Goal: Information Seeking & Learning: Check status

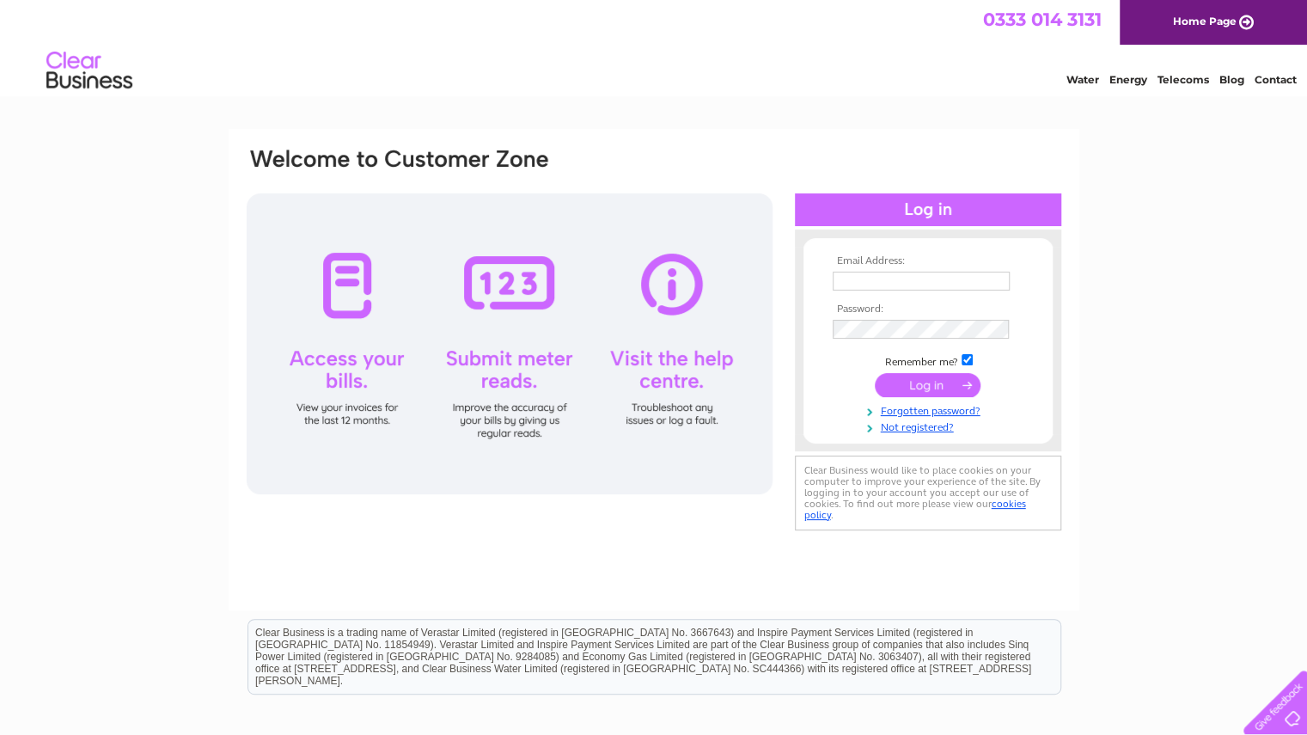
click at [850, 267] on td at bounding box center [927, 280] width 199 height 27
click at [853, 278] on input "text" at bounding box center [921, 281] width 177 height 19
type input "gawa@pandora.net"
click at [920, 382] on input "submit" at bounding box center [928, 387] width 106 height 24
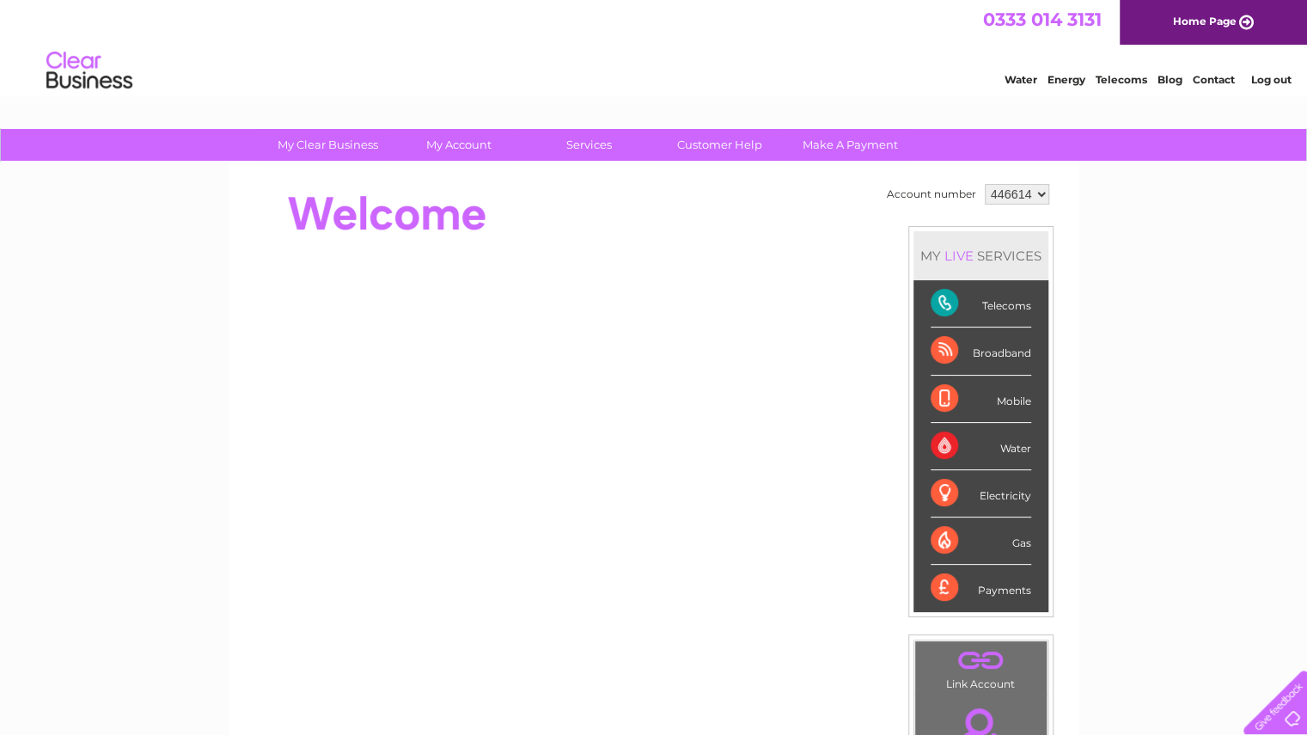
click at [1032, 192] on select "446614 446615 446617 446618 446619 446620 446621 446622 446623 446651 446652 44…" at bounding box center [1017, 194] width 64 height 21
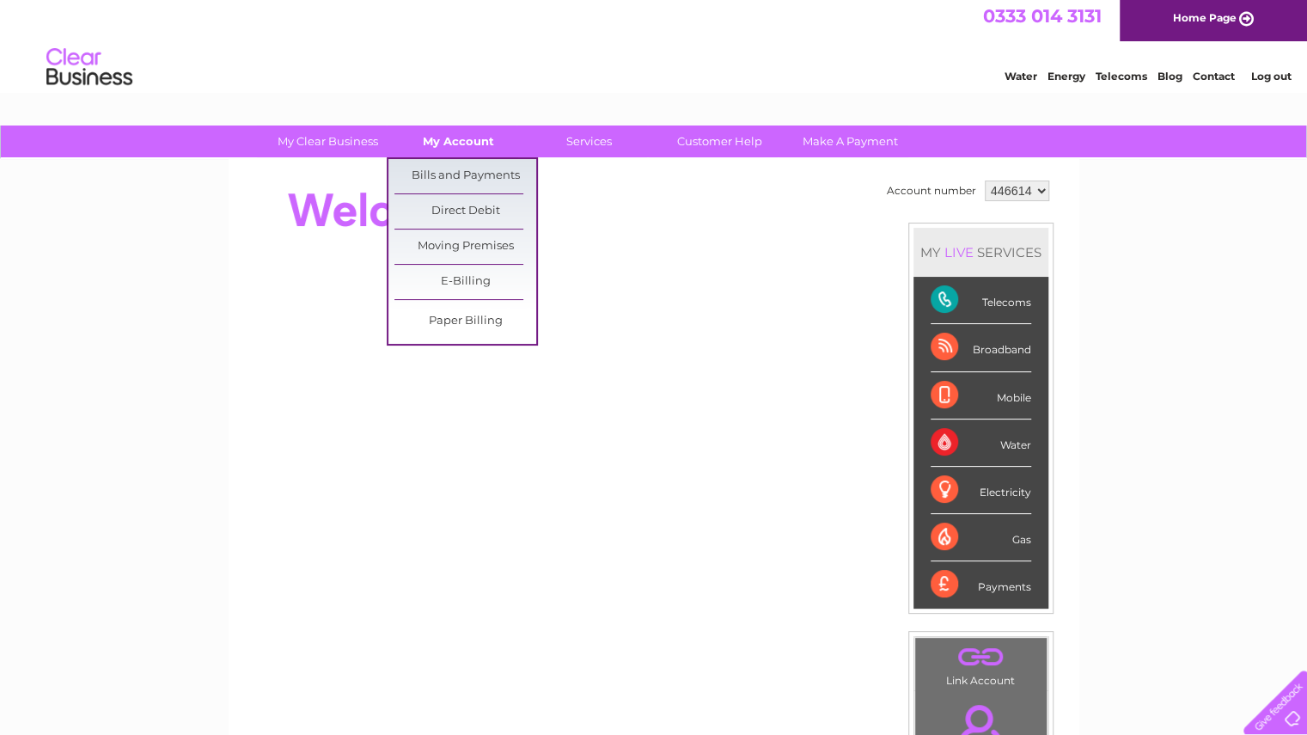
click at [469, 143] on link "My Account" at bounding box center [459, 141] width 142 height 32
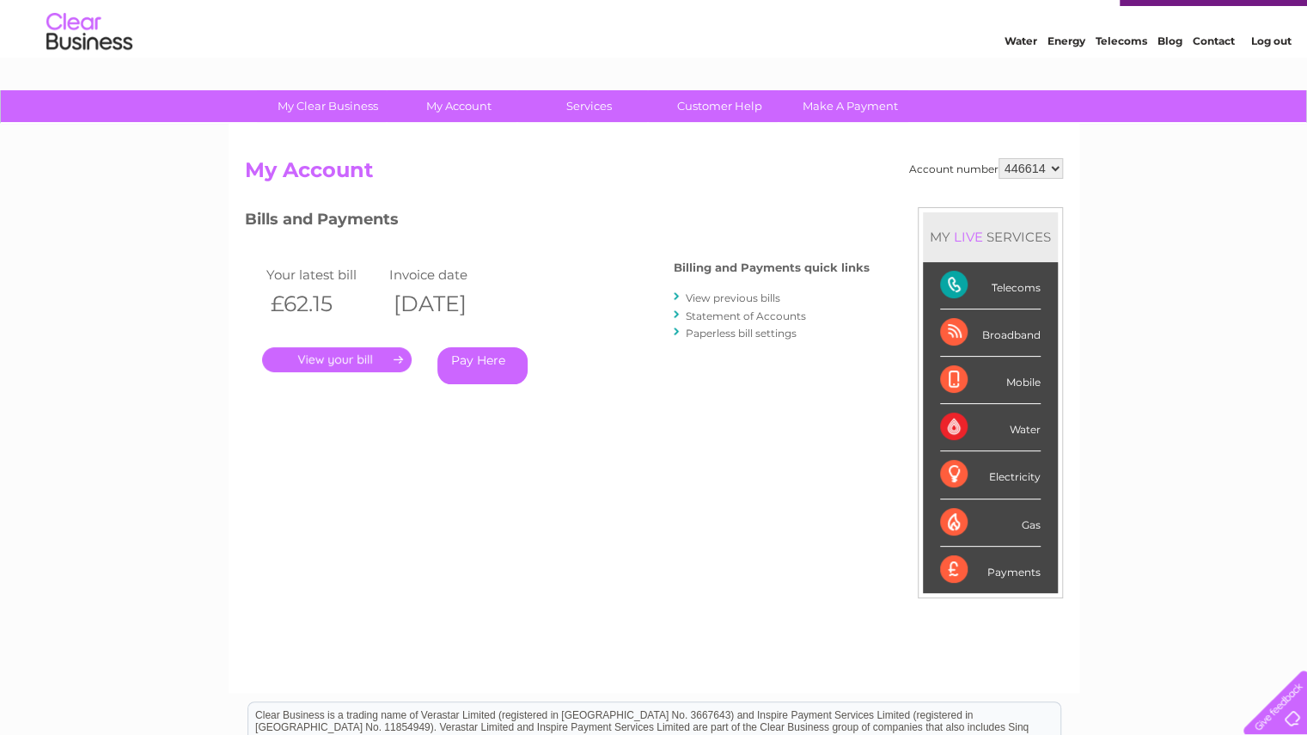
scroll to position [37, 0]
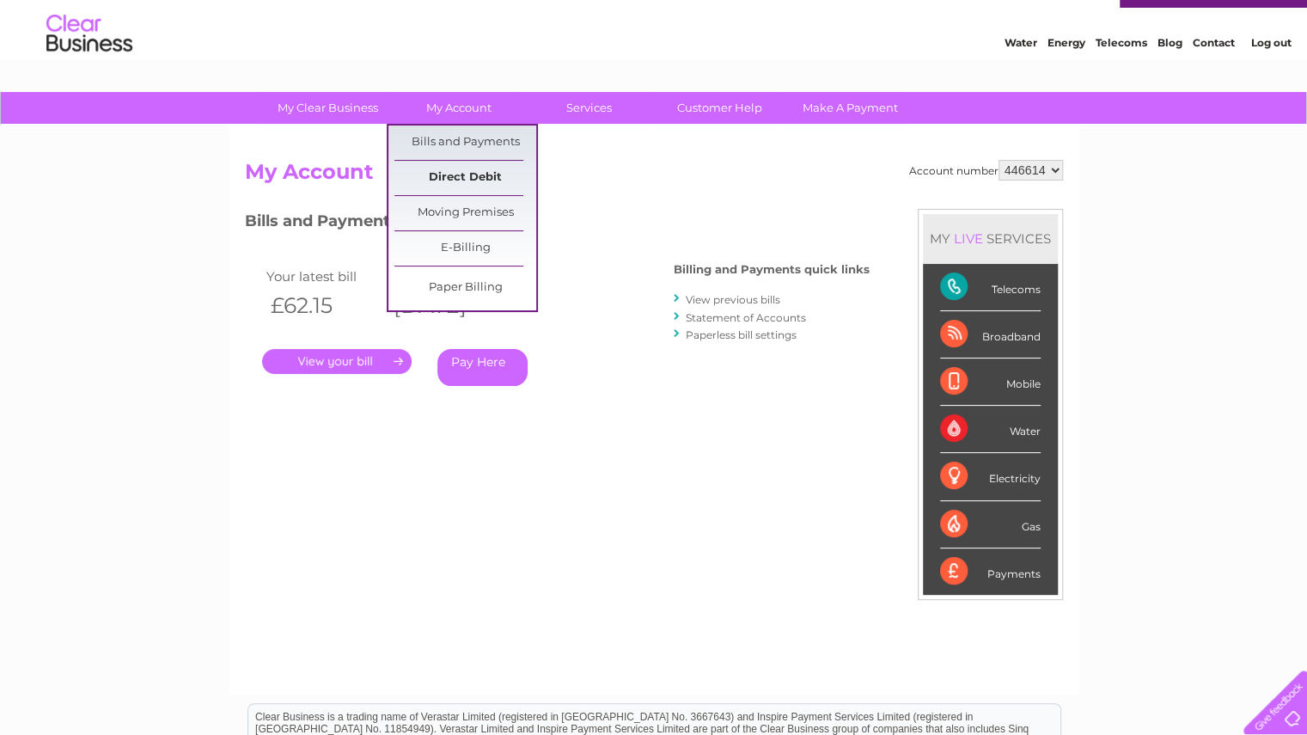
click at [459, 170] on link "Direct Debit" at bounding box center [465, 178] width 142 height 34
click at [459, 168] on link "Direct Debit" at bounding box center [465, 178] width 142 height 34
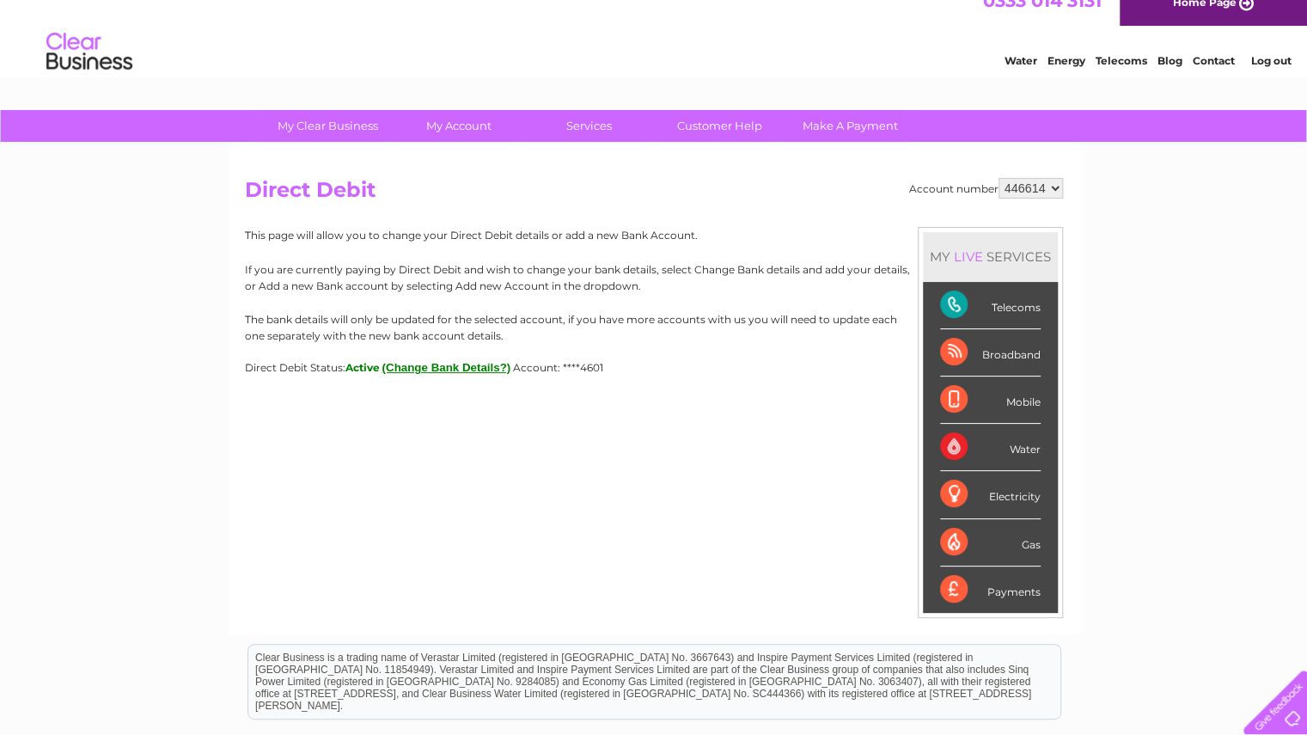
scroll to position [9, 0]
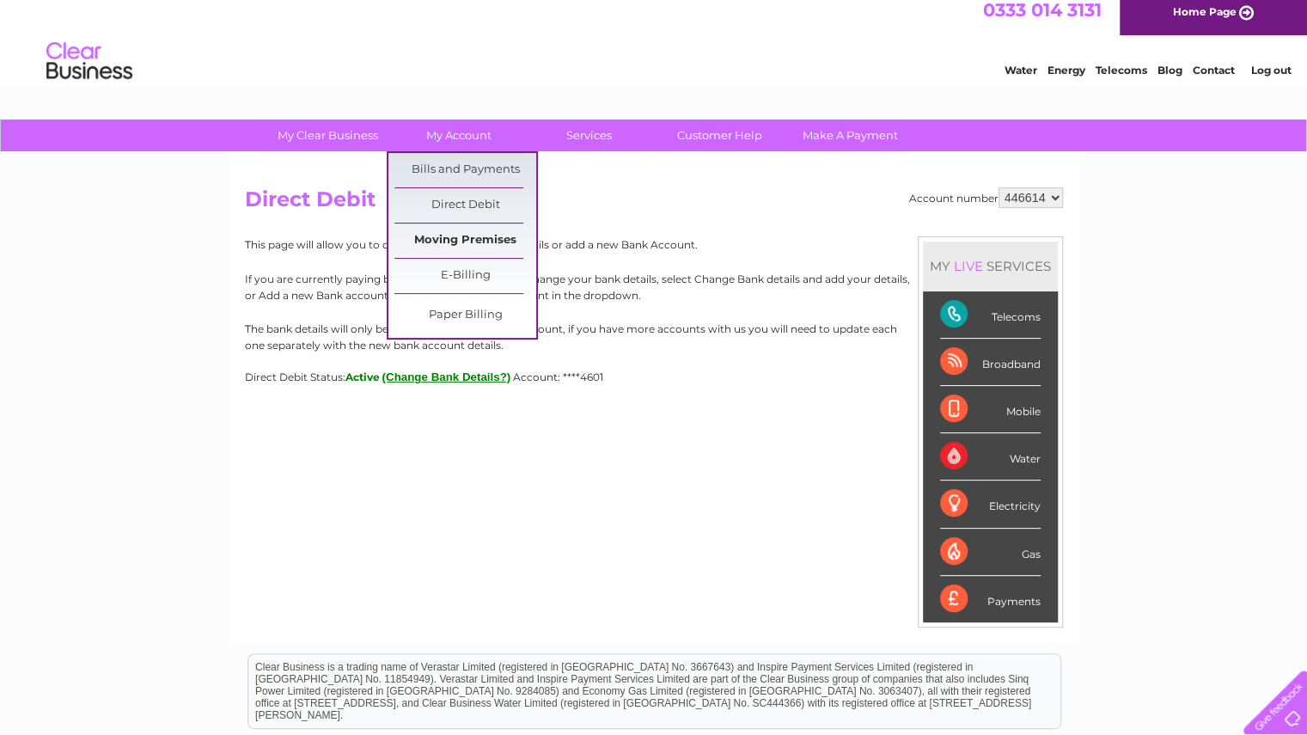
click at [451, 235] on link "Moving Premises" at bounding box center [465, 240] width 142 height 34
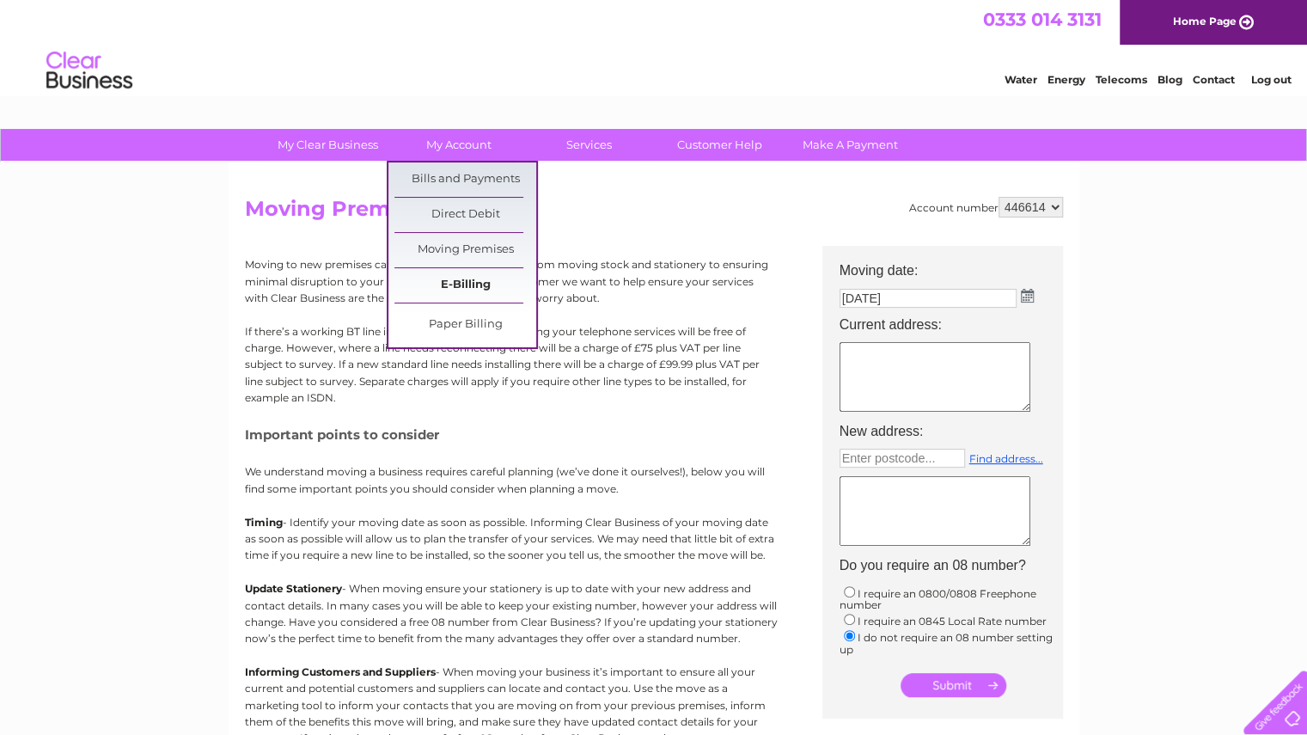
click at [440, 286] on link "E-Billing" at bounding box center [465, 285] width 142 height 34
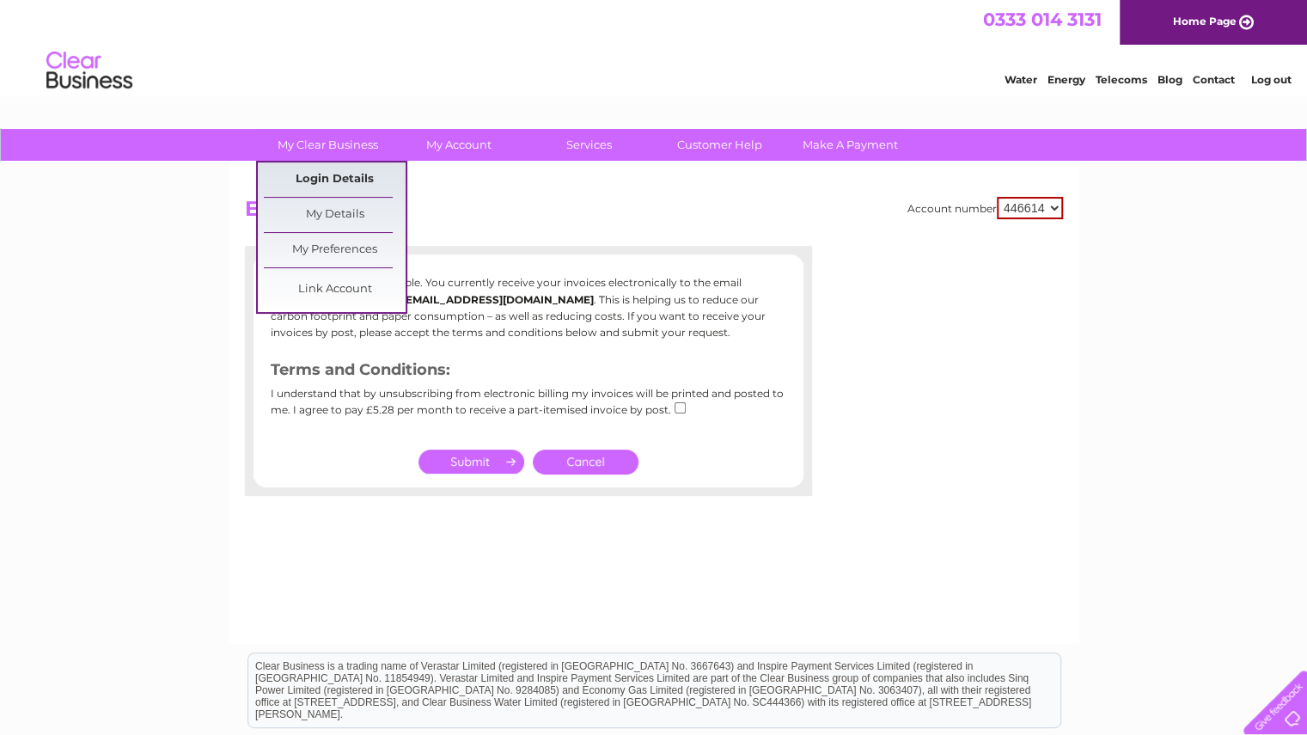
click at [330, 175] on link "Login Details" at bounding box center [335, 179] width 142 height 34
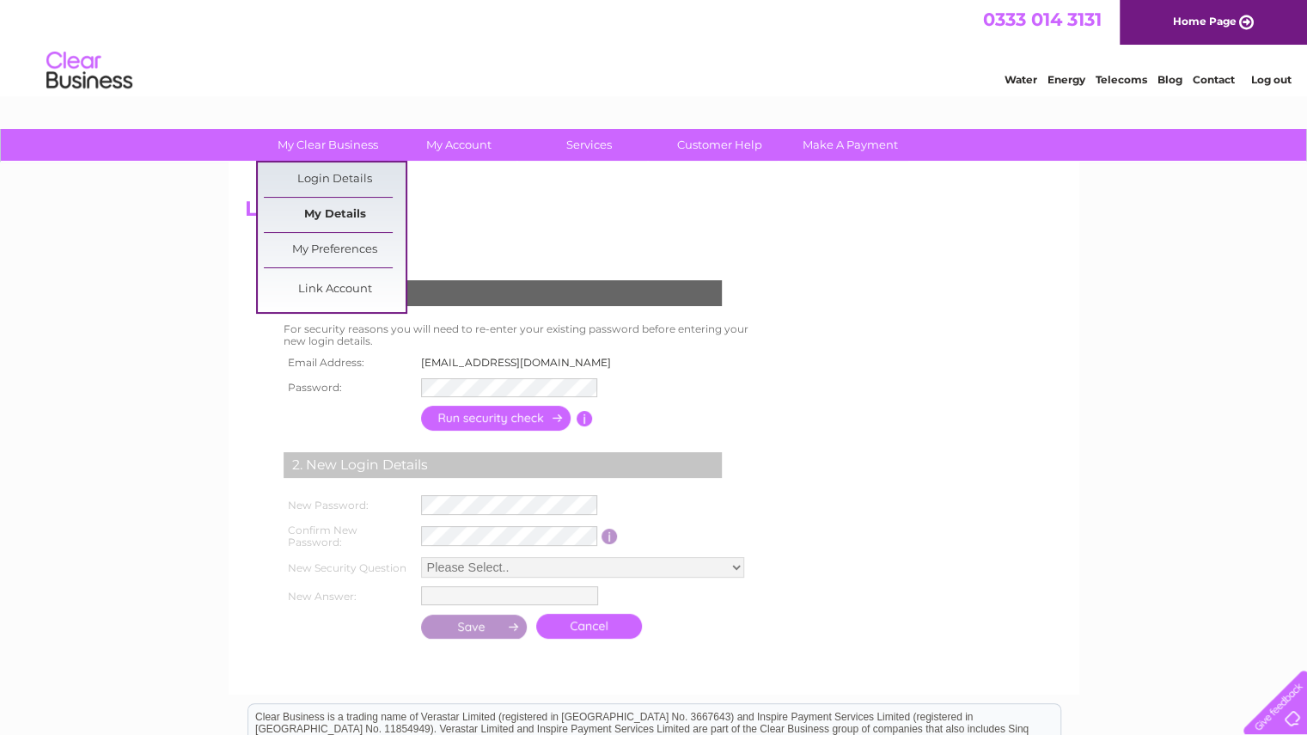
click at [334, 211] on link "My Details" at bounding box center [335, 215] width 142 height 34
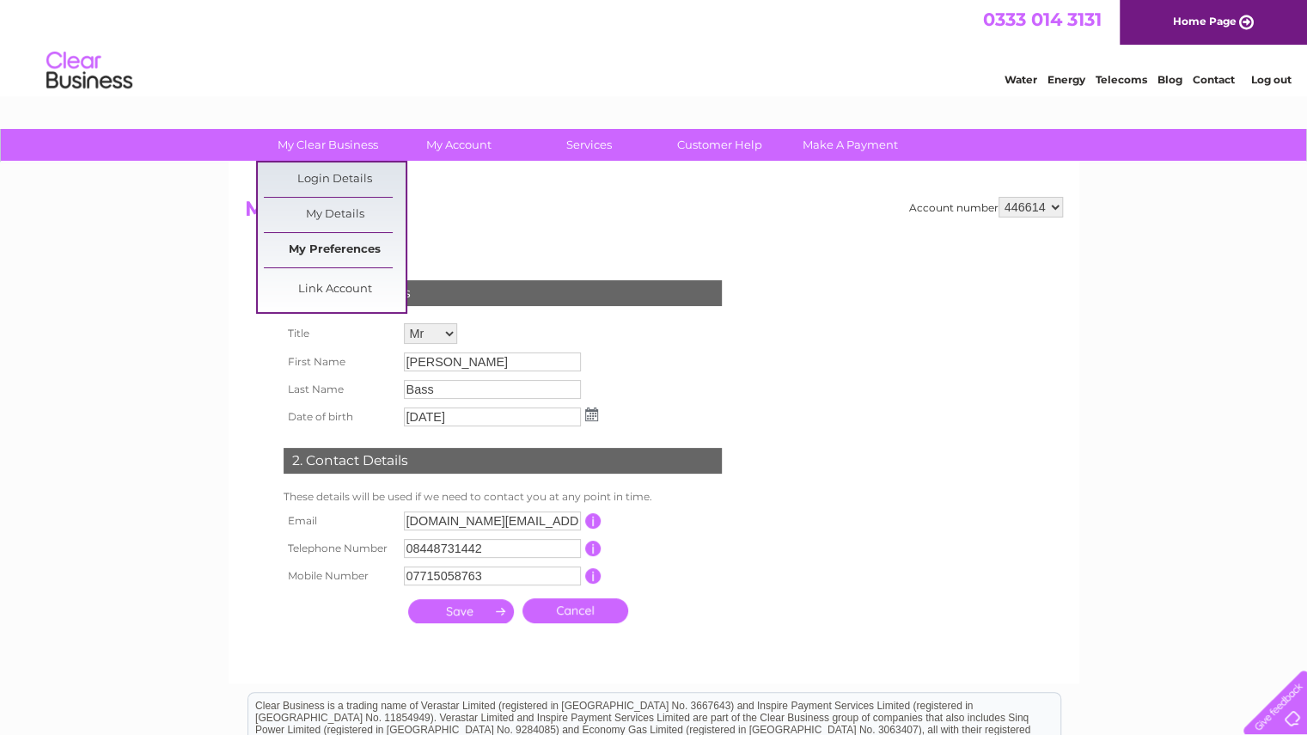
click at [351, 247] on link "My Preferences" at bounding box center [335, 250] width 142 height 34
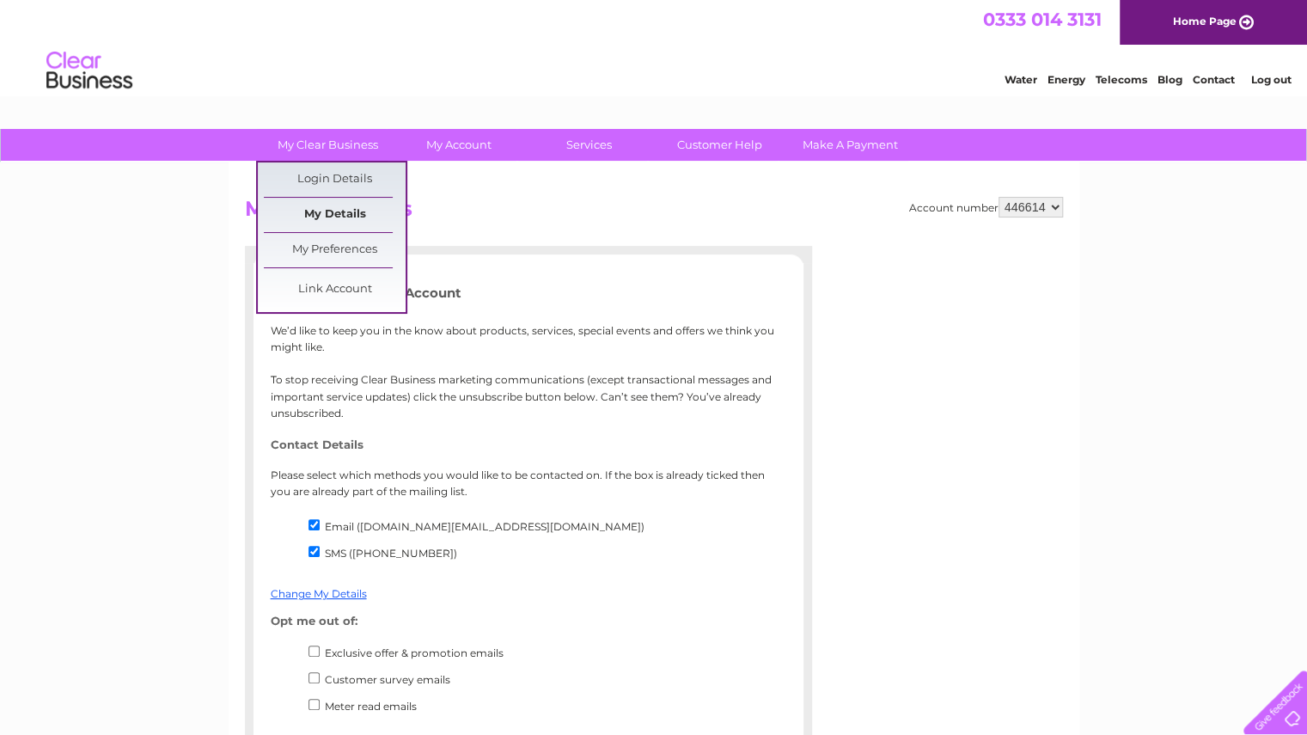
click at [335, 209] on link "My Details" at bounding box center [335, 215] width 142 height 34
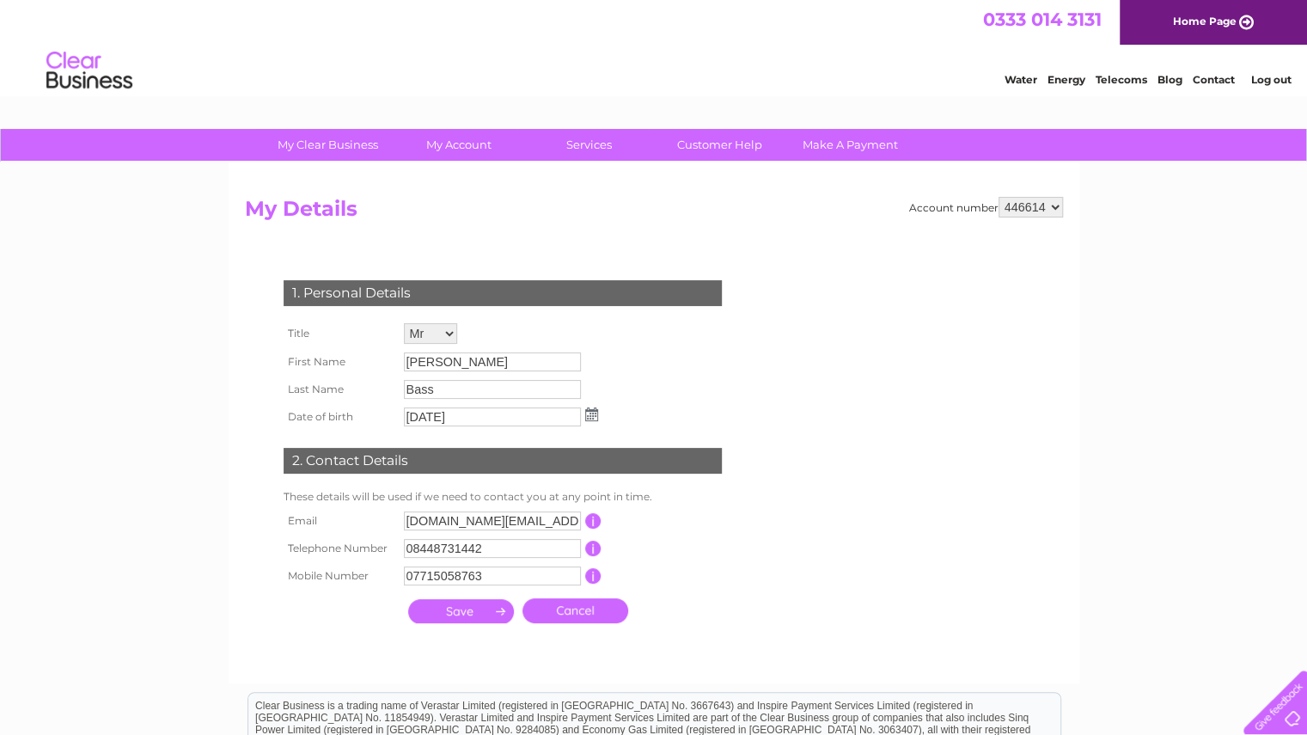
click at [1023, 209] on select "446614 446615 446617 446618 446619 446620 446621 446622 446623 446651 446652 44…" at bounding box center [1030, 207] width 64 height 21
click at [686, 375] on div "1. Personal Details Title Mr Mrs Ms Miss Dr Rev Prof Other First Name [PERSON_N…" at bounding box center [506, 447] width 522 height 369
click at [595, 523] on input "button" at bounding box center [593, 520] width 16 height 15
click at [510, 547] on input "08448731442" at bounding box center [492, 548] width 177 height 19
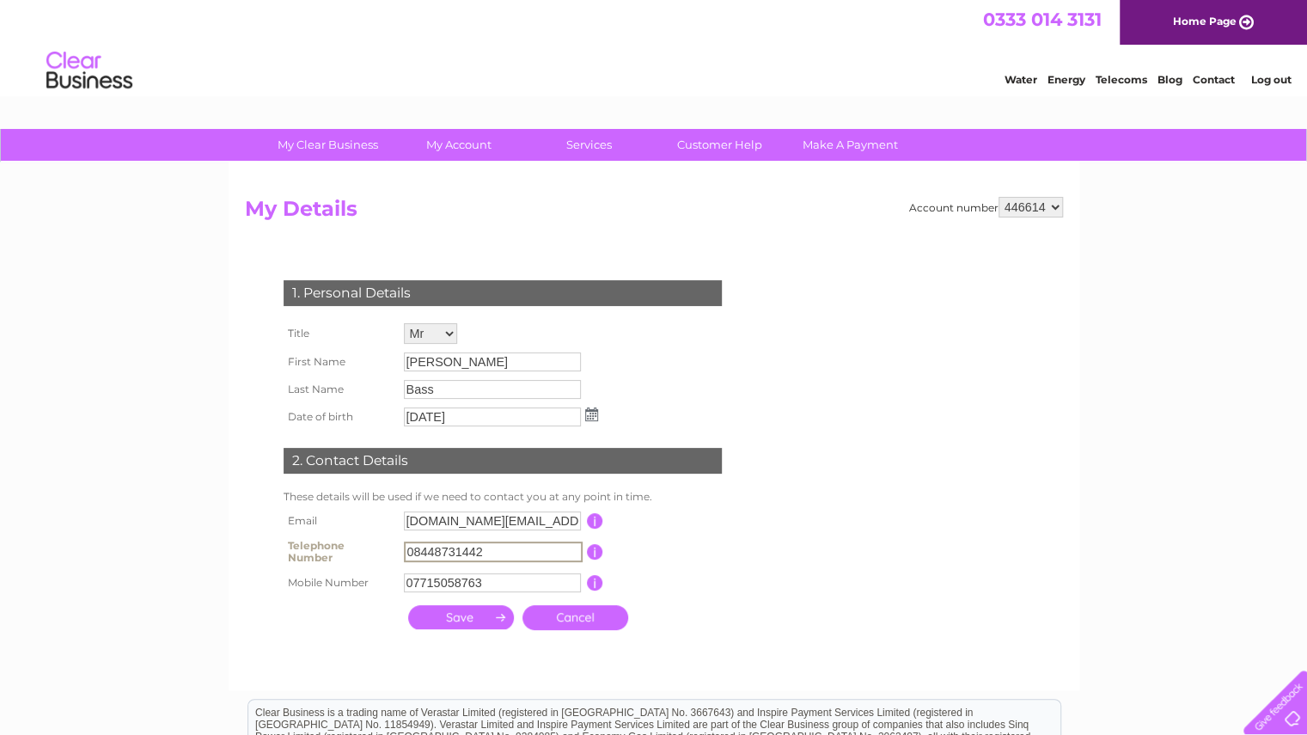
drag, startPoint x: 508, startPoint y: 556, endPoint x: 339, endPoint y: 542, distance: 169.8
click at [339, 542] on tr "Telephone Number 08448731442 This should be a valid landline telephone number s…" at bounding box center [509, 551] width 461 height 34
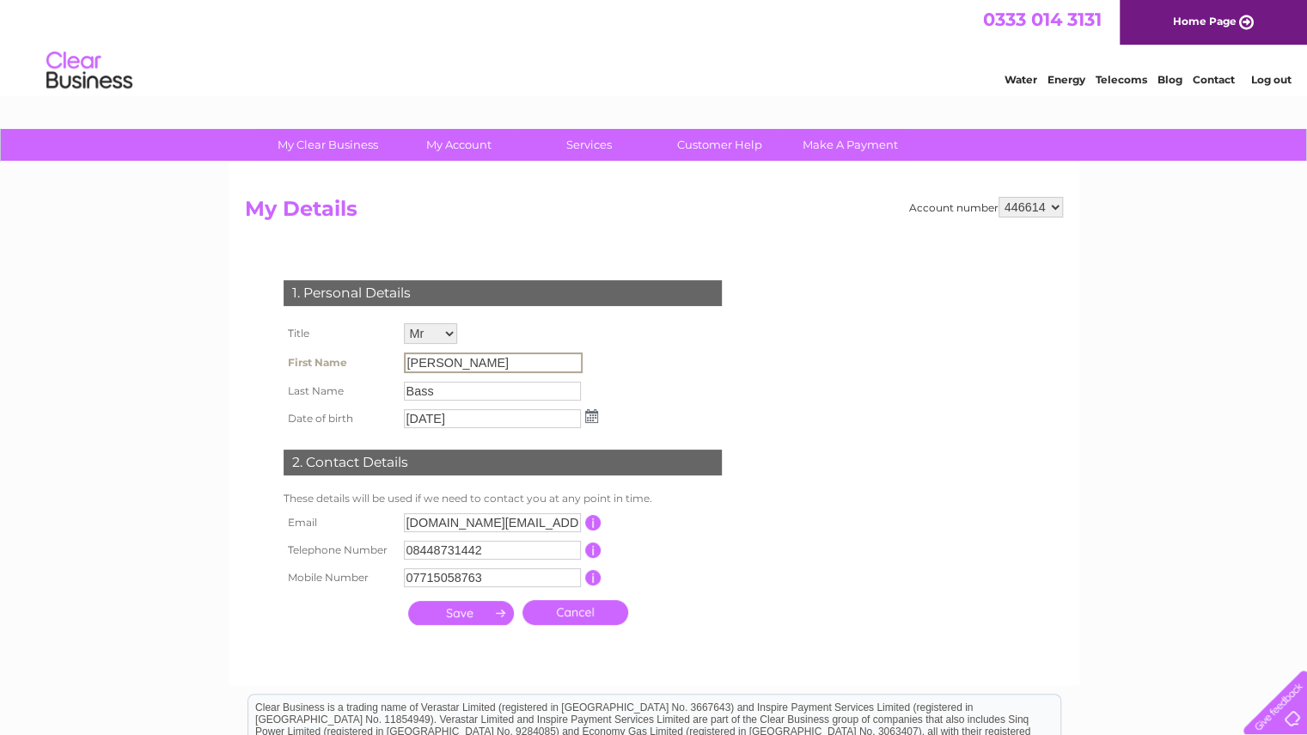
drag, startPoint x: 469, startPoint y: 361, endPoint x: 371, endPoint y: 357, distance: 98.0
click at [371, 357] on tr "First Name [PERSON_NAME]" at bounding box center [440, 362] width 323 height 29
click at [445, 360] on input "[PERSON_NAME]" at bounding box center [493, 362] width 179 height 21
drag, startPoint x: 450, startPoint y: 360, endPoint x: 322, endPoint y: 348, distance: 128.6
click at [322, 348] on tr "First Name [PERSON_NAME]" at bounding box center [440, 362] width 323 height 29
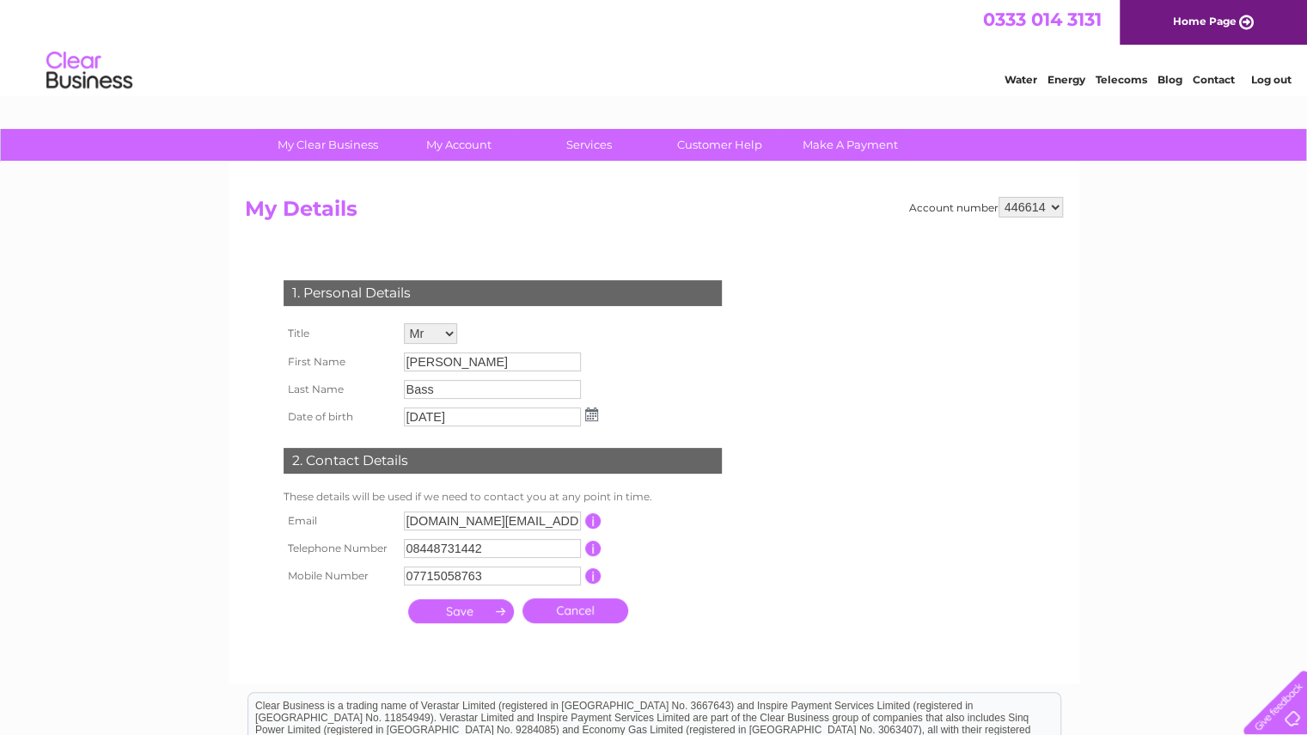
click at [641, 331] on div "1. Personal Details Title Mr Mrs Ms Miss Dr Rev Prof Other First Name [PERSON_N…" at bounding box center [506, 447] width 522 height 369
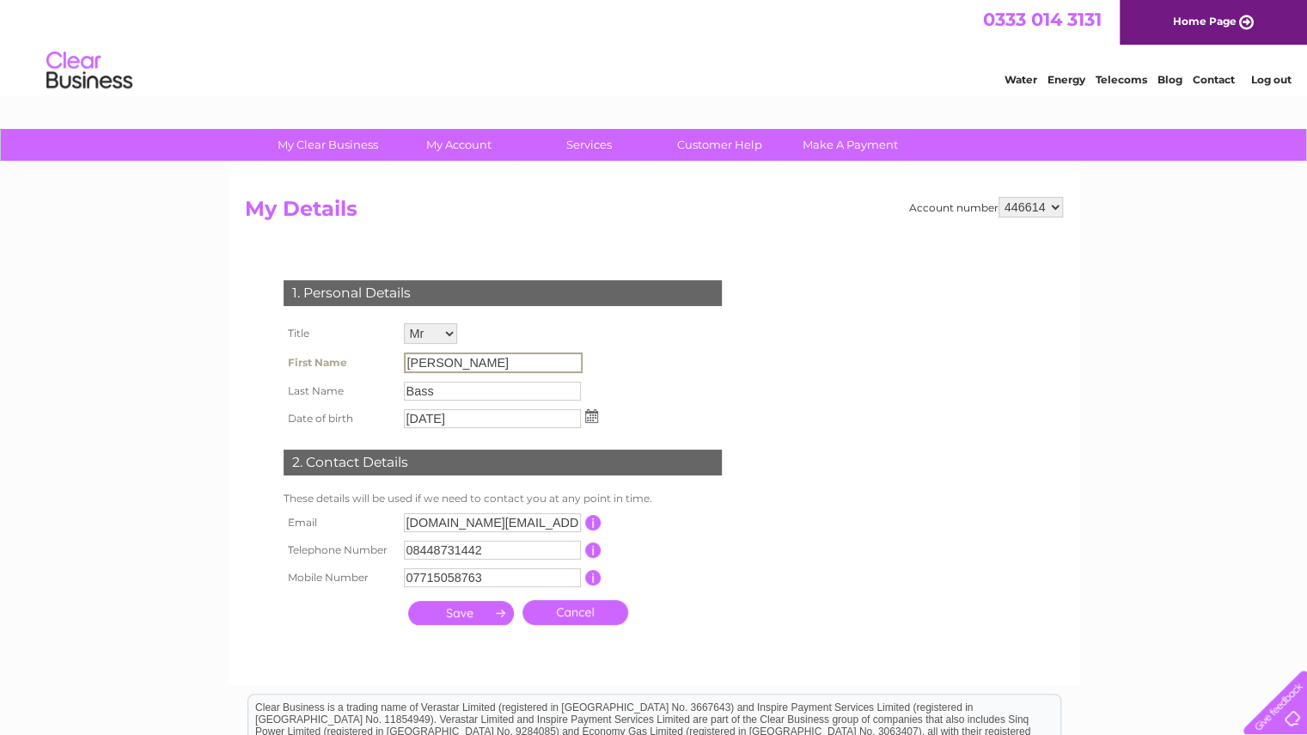
click at [449, 362] on input "[PERSON_NAME]" at bounding box center [493, 362] width 179 height 21
click at [449, 391] on input "Bass" at bounding box center [493, 390] width 179 height 21
drag, startPoint x: 449, startPoint y: 391, endPoint x: 413, endPoint y: 391, distance: 35.2
click at [413, 391] on input "Bass" at bounding box center [493, 390] width 179 height 21
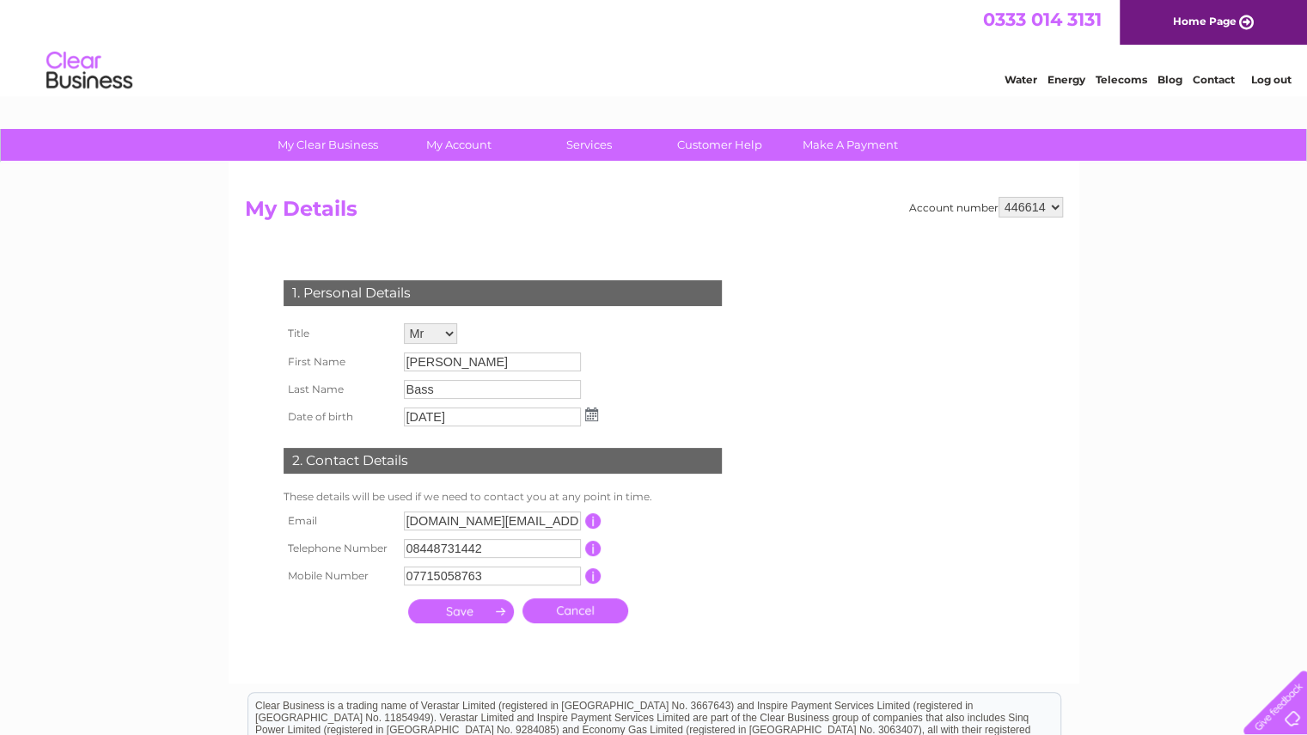
click at [763, 386] on div "1. Personal Details Title Mr Mrs Ms Miss Dr Rev Prof Other First Name [PERSON_N…" at bounding box center [506, 447] width 522 height 369
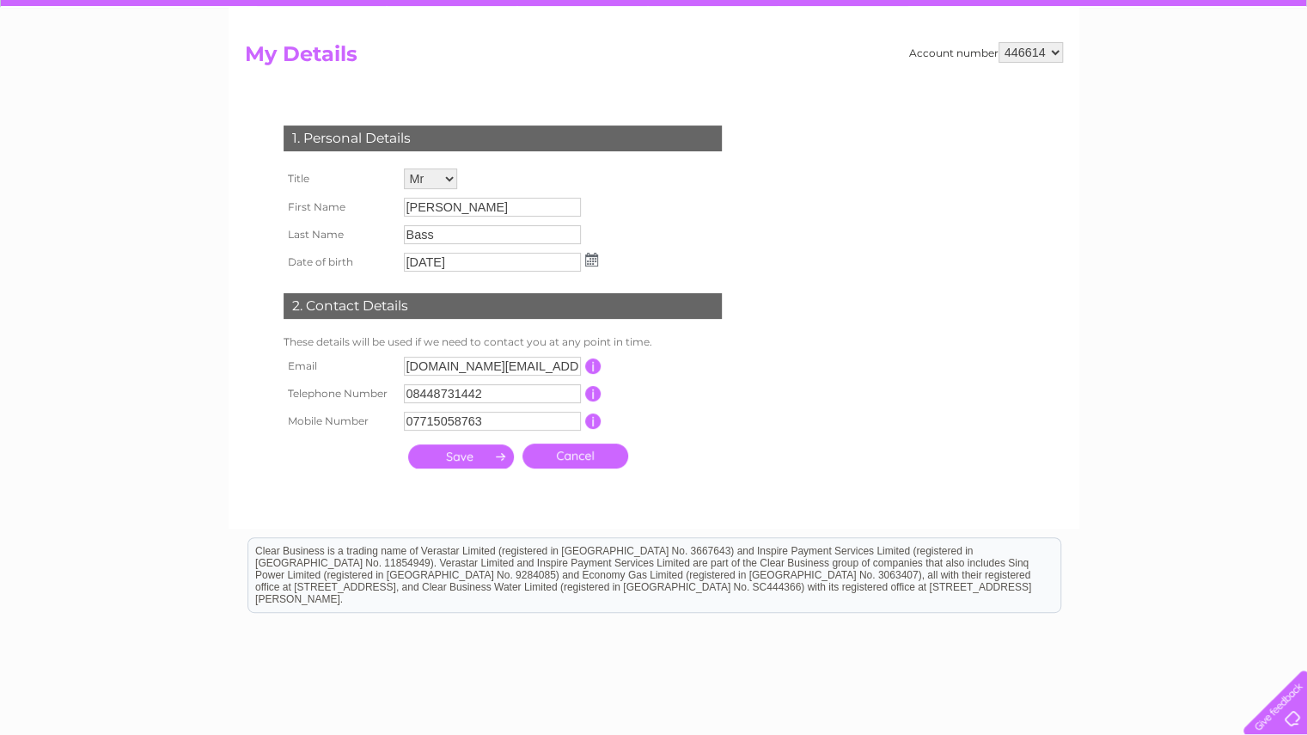
scroll to position [115, 0]
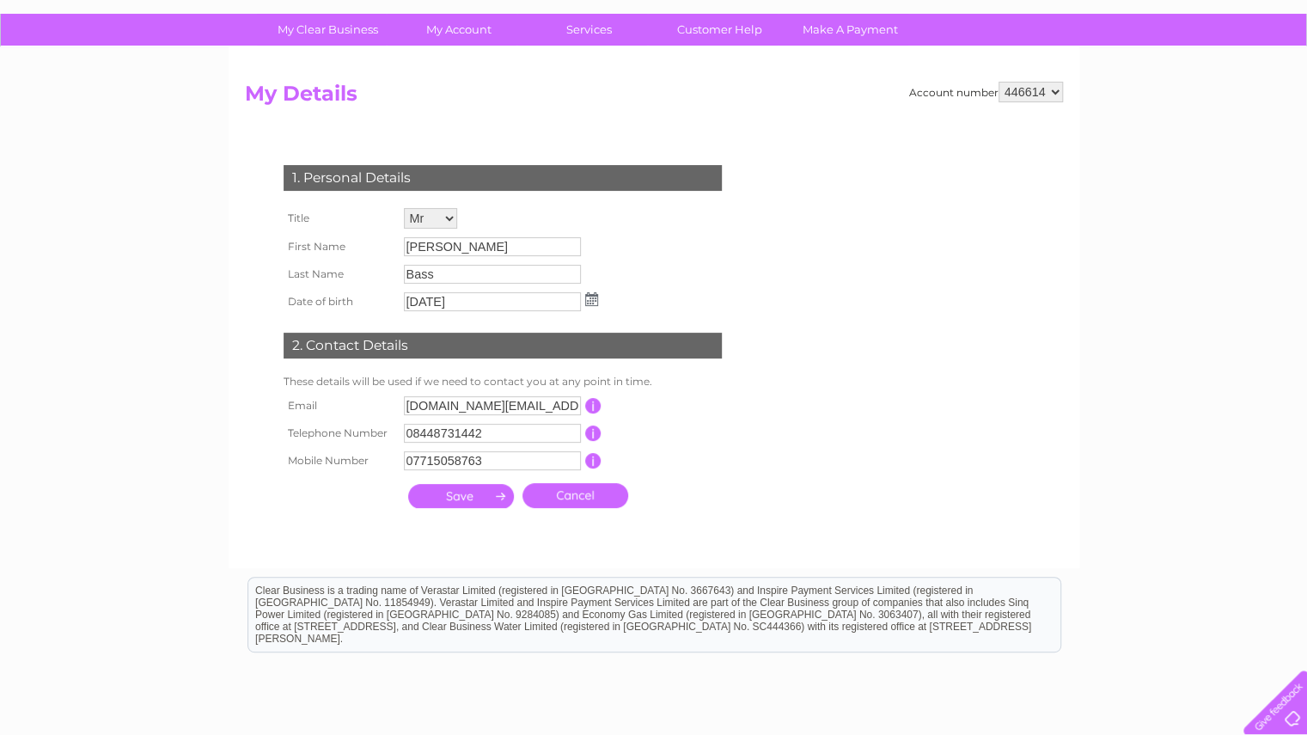
click at [598, 493] on link "Cancel" at bounding box center [575, 495] width 106 height 25
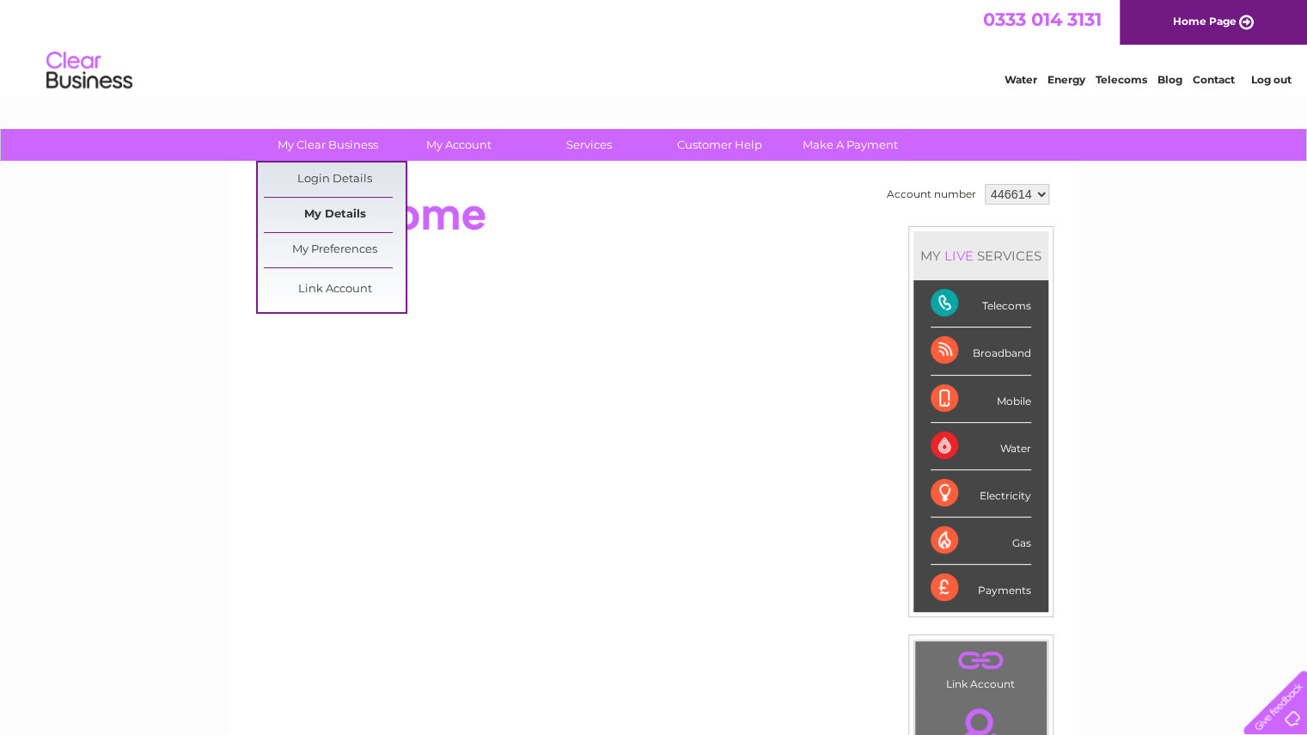
click at [334, 212] on link "My Details" at bounding box center [335, 215] width 142 height 34
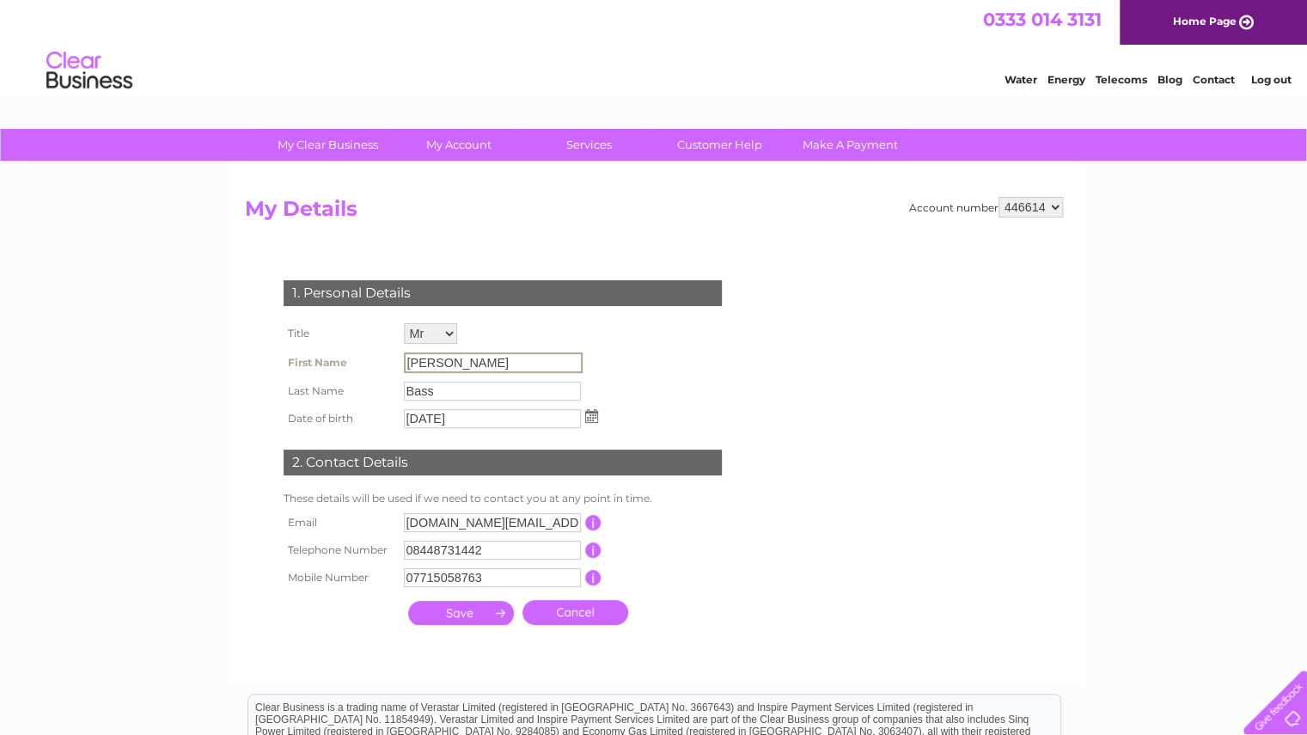
drag, startPoint x: 469, startPoint y: 358, endPoint x: 354, endPoint y: 350, distance: 115.5
click at [354, 350] on tr "First Name Adam" at bounding box center [440, 362] width 323 height 29
click at [451, 389] on input "Bass" at bounding box center [493, 390] width 179 height 21
drag, startPoint x: 451, startPoint y: 389, endPoint x: 404, endPoint y: 392, distance: 47.3
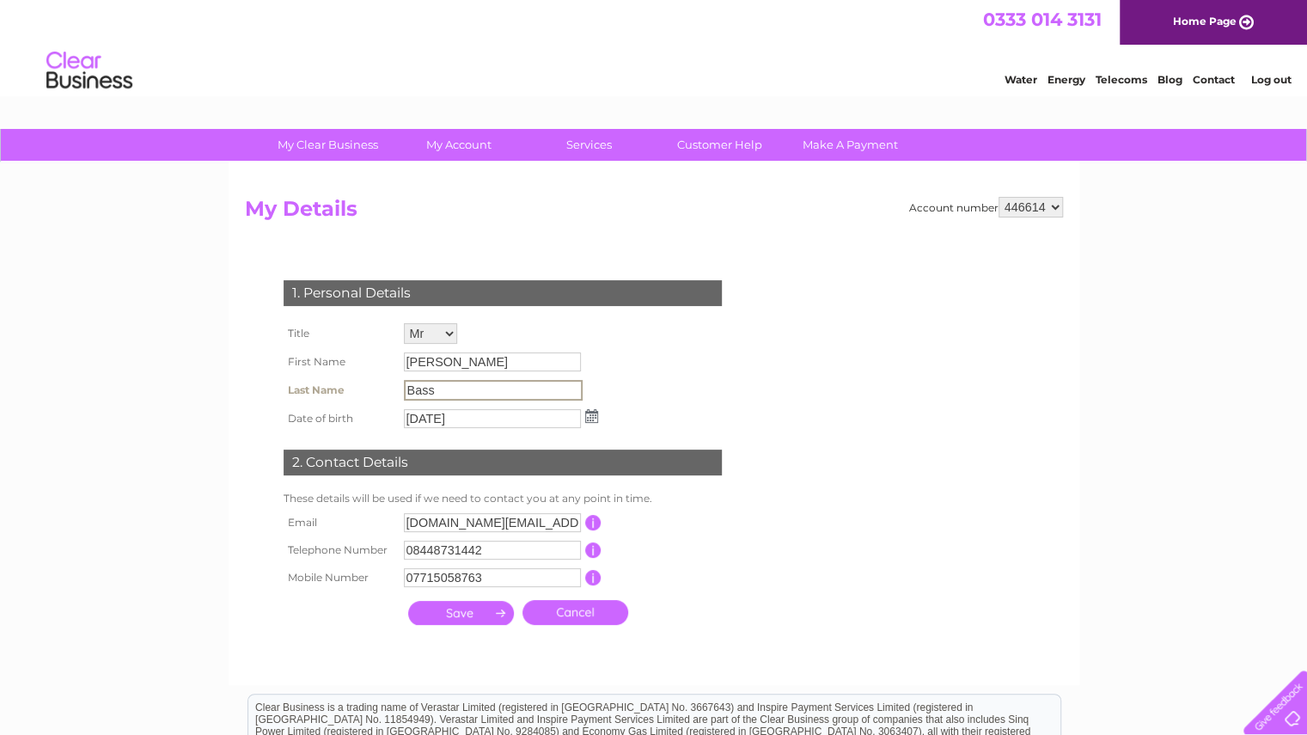
click at [404, 392] on input "Bass" at bounding box center [493, 390] width 179 height 21
click at [449, 338] on select "Mr Mrs Ms Miss Dr Rev Prof Other" at bounding box center [430, 333] width 53 height 21
click at [404, 323] on select "Mr Mrs Ms Miss Dr Rev Prof Other" at bounding box center [431, 334] width 55 height 22
click at [441, 332] on select "Mr Mrs Ms Miss Dr Rev Prof Other" at bounding box center [431, 334] width 55 height 22
select select "Mr"
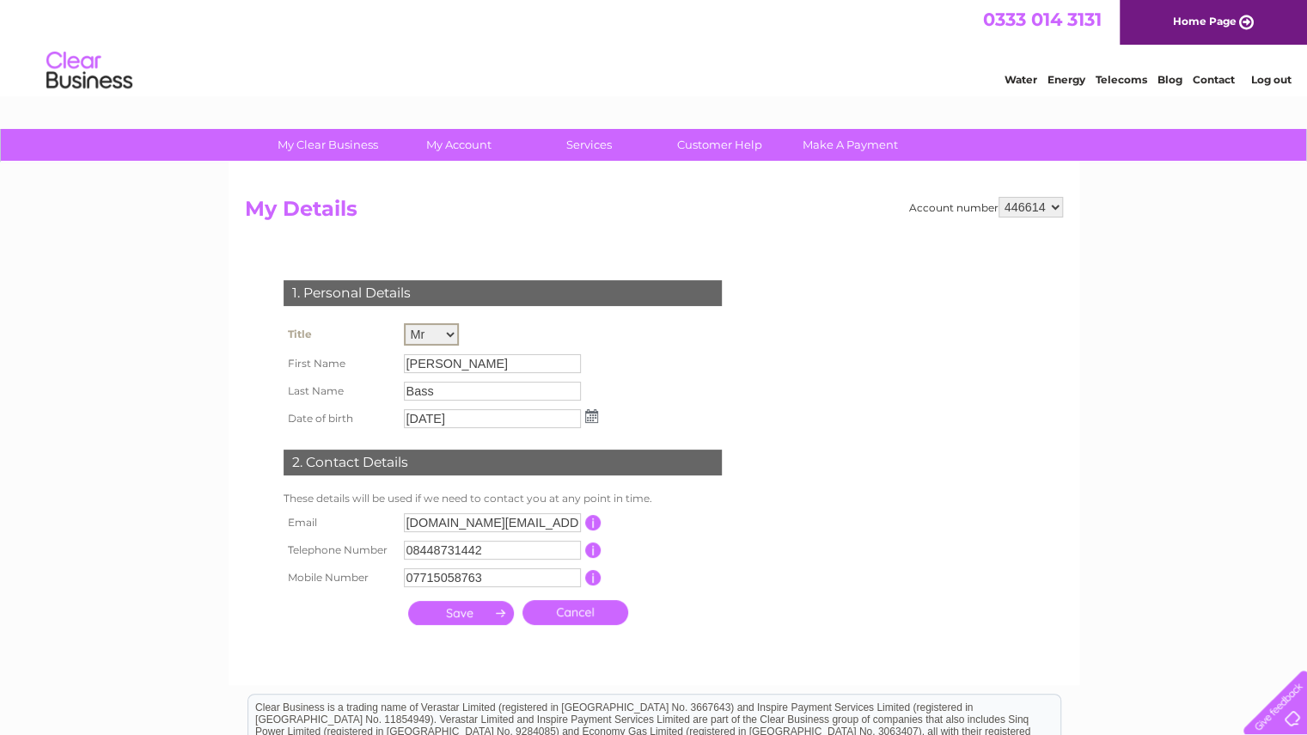
click at [404, 323] on select "Mr Mrs Ms Miss Dr Rev Prof Other" at bounding box center [431, 334] width 55 height 22
click at [444, 366] on input "Adam" at bounding box center [492, 363] width 177 height 19
click at [444, 366] on input "Adam" at bounding box center [493, 362] width 179 height 21
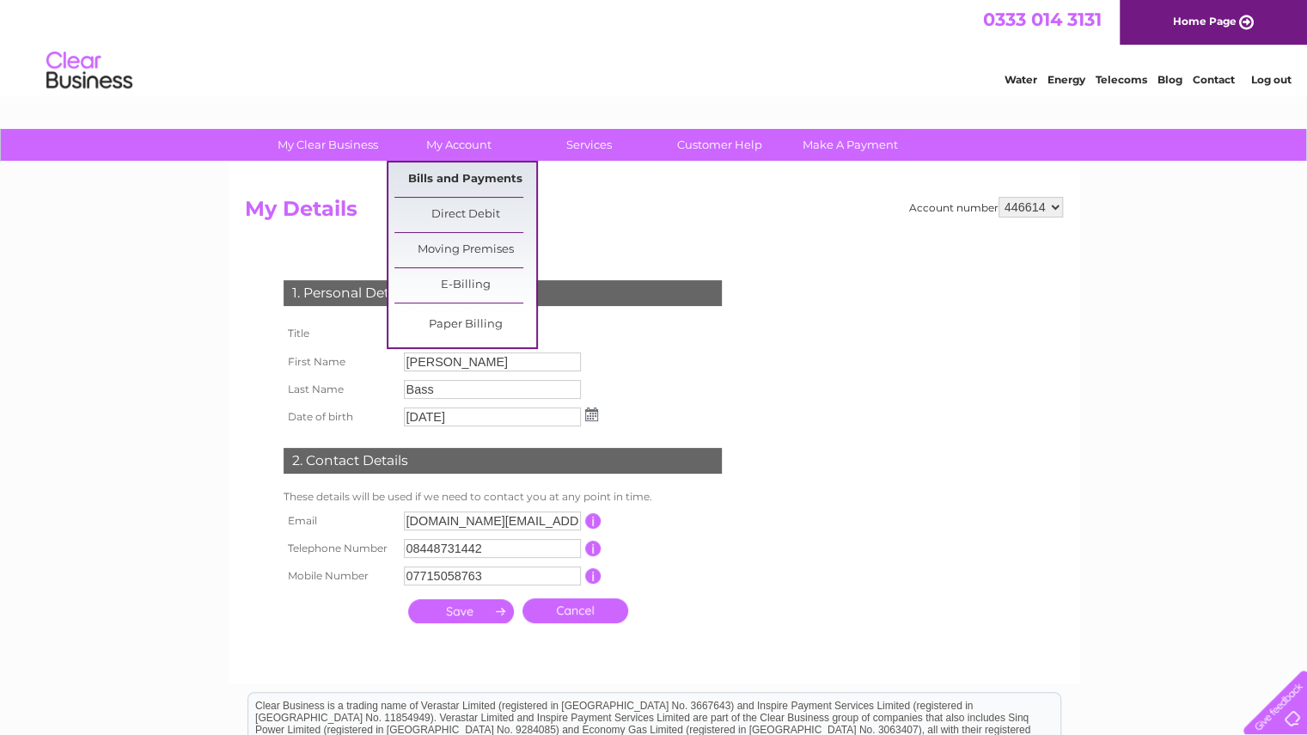
click at [460, 178] on link "Bills and Payments" at bounding box center [465, 179] width 142 height 34
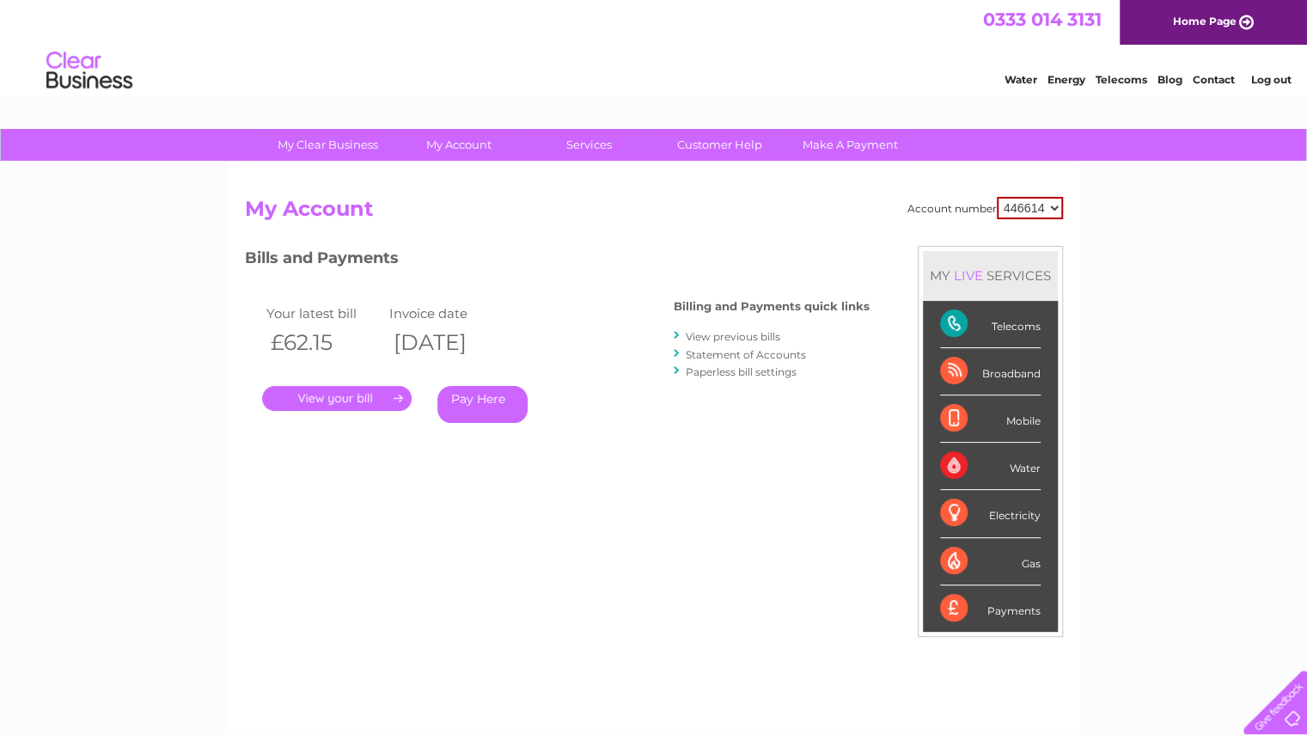
click at [371, 396] on link "." at bounding box center [337, 398] width 150 height 25
click at [705, 351] on link "Statement of Accounts" at bounding box center [746, 354] width 120 height 13
click at [361, 403] on link "." at bounding box center [337, 398] width 150 height 25
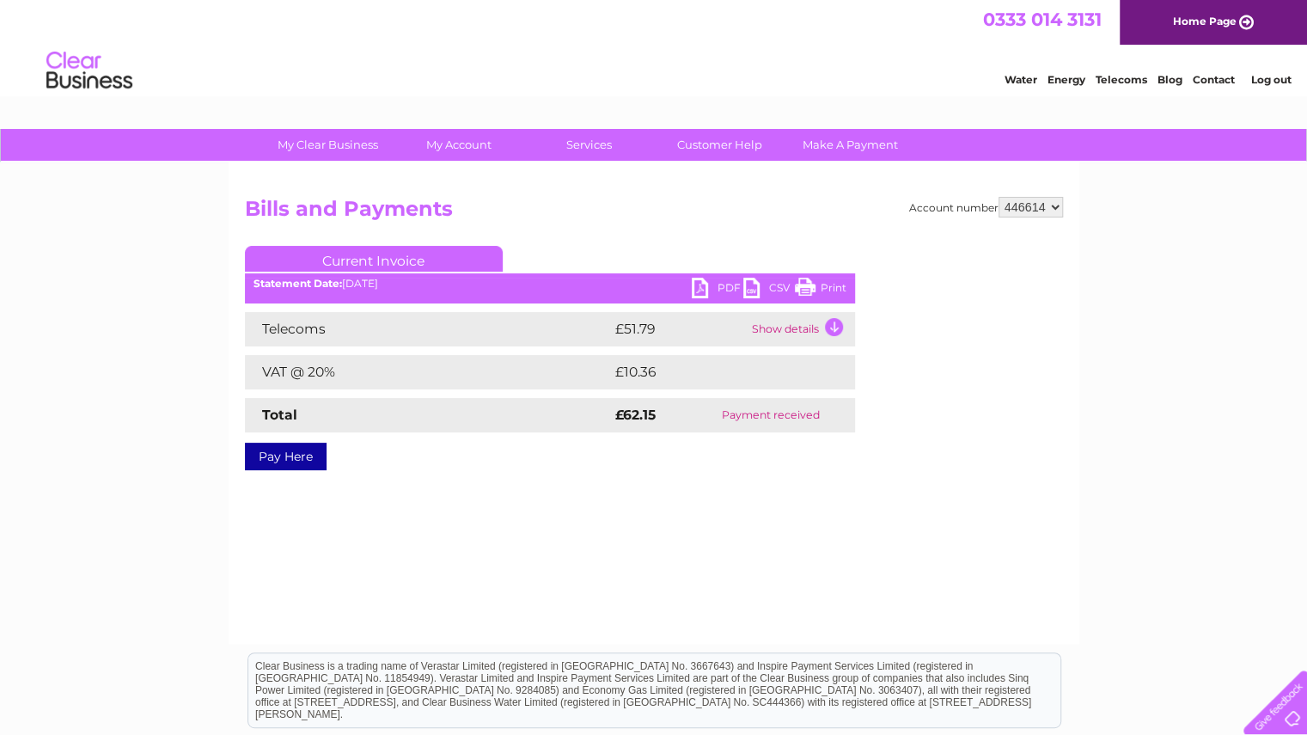
click at [837, 331] on td "Show details" at bounding box center [801, 329] width 107 height 34
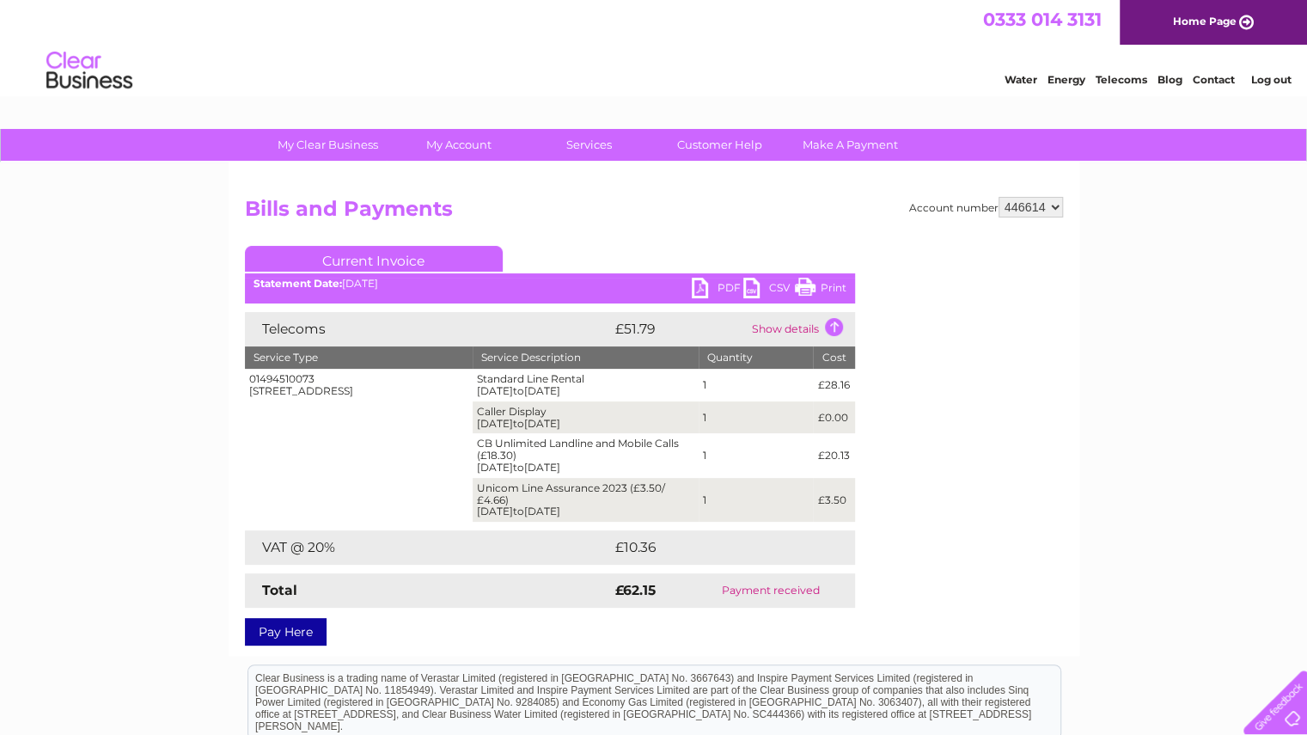
click at [1041, 205] on select "446614 446615 446617 446618 446619 446620 446621 446622 446623 446651 446652 44…" at bounding box center [1030, 207] width 64 height 21
click at [746, 217] on h2 "Bills and Payments" at bounding box center [654, 213] width 818 height 33
click at [1152, 284] on div "My Clear Business Login Details My Details My Preferences Link Account My Accou…" at bounding box center [653, 539] width 1307 height 821
click at [715, 138] on link "Customer Help" at bounding box center [720, 145] width 142 height 32
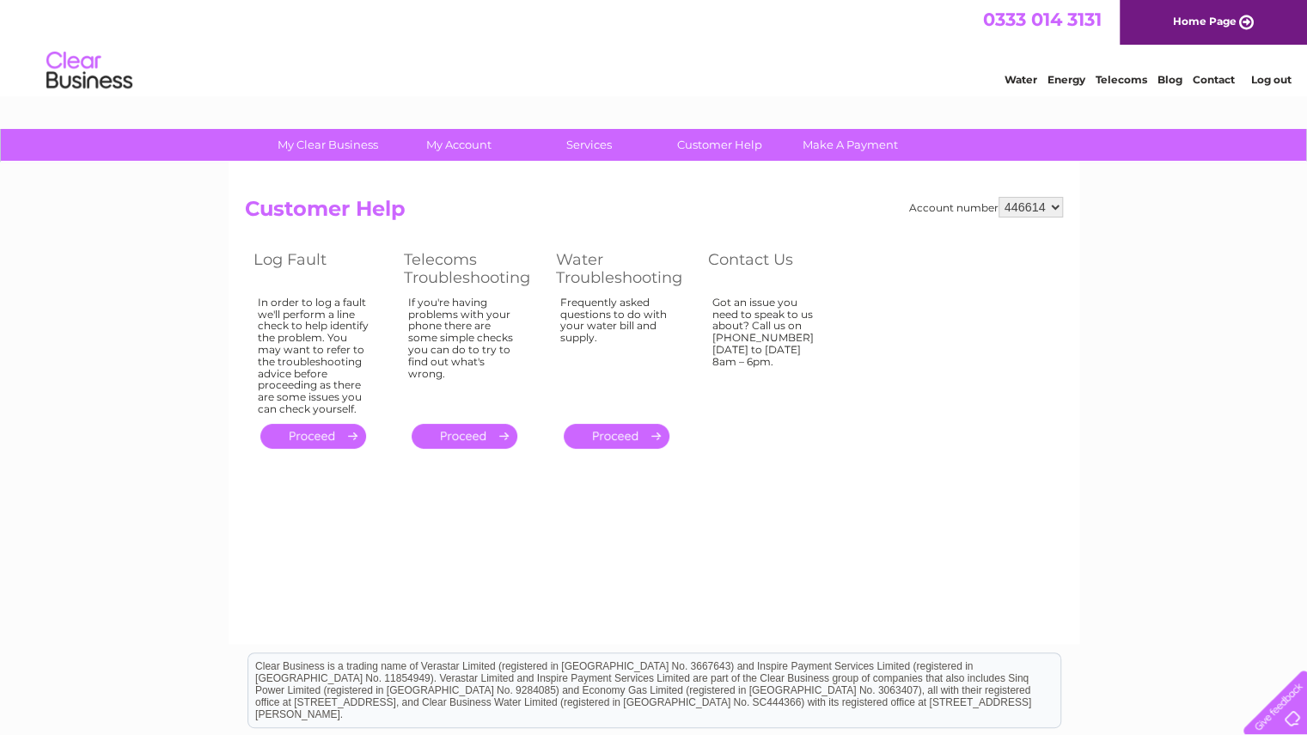
click at [847, 477] on div "Account number 446614 446615 446617 446618 446619 446620 446621 446622 446623 4…" at bounding box center [654, 402] width 851 height 481
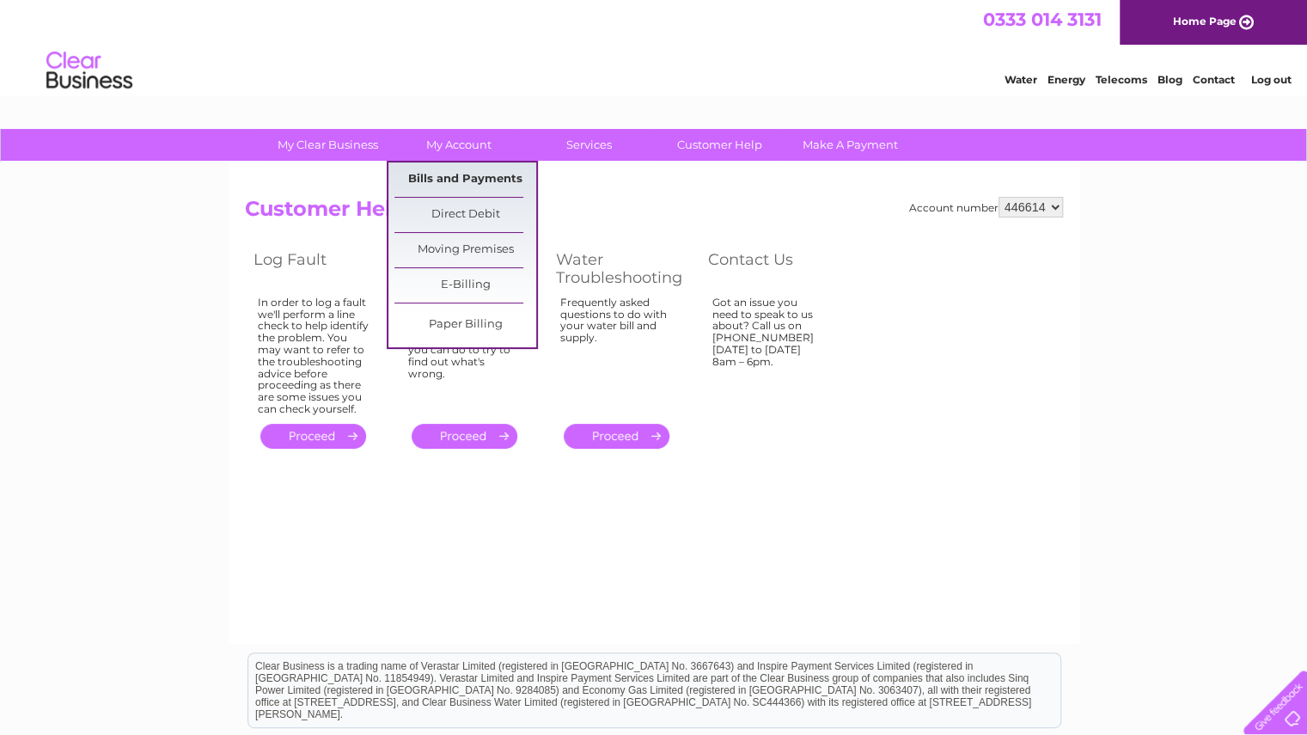
click at [454, 175] on link "Bills and Payments" at bounding box center [465, 179] width 142 height 34
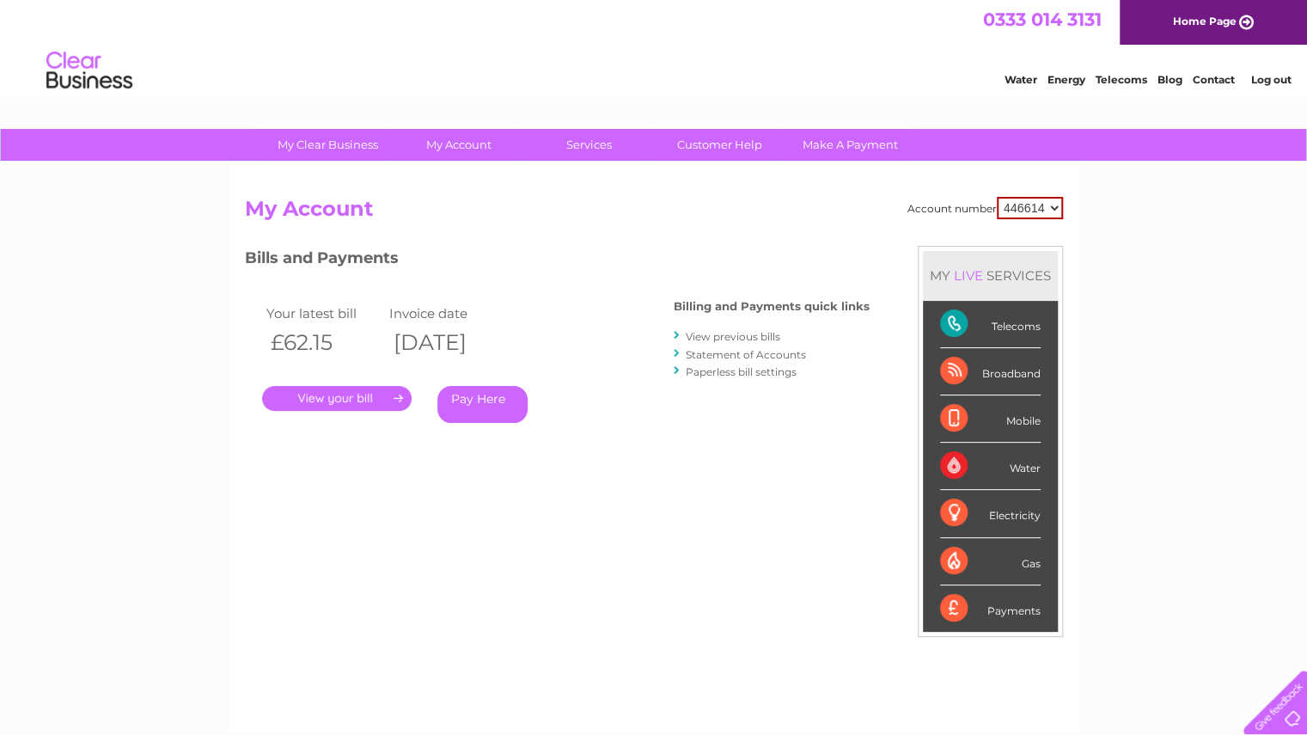
click at [370, 398] on link "." at bounding box center [337, 398] width 150 height 25
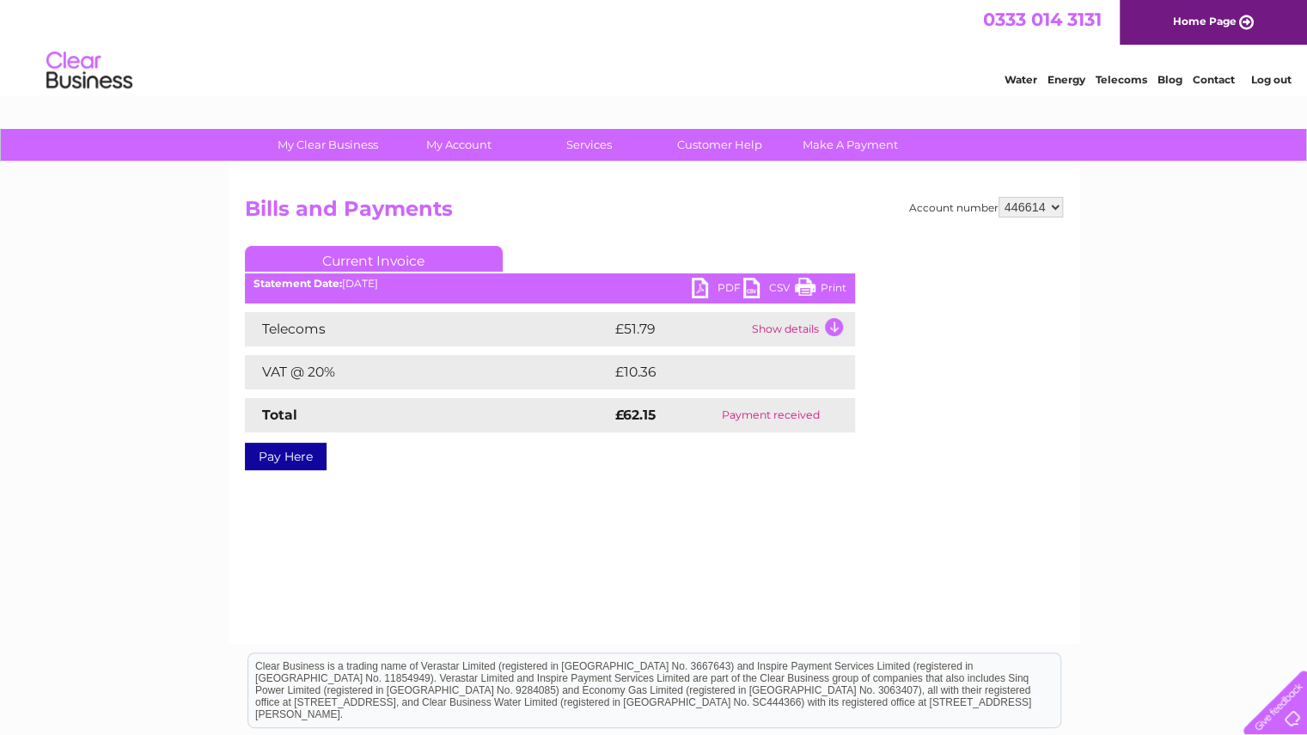
click at [780, 327] on td "Show details" at bounding box center [801, 329] width 107 height 34
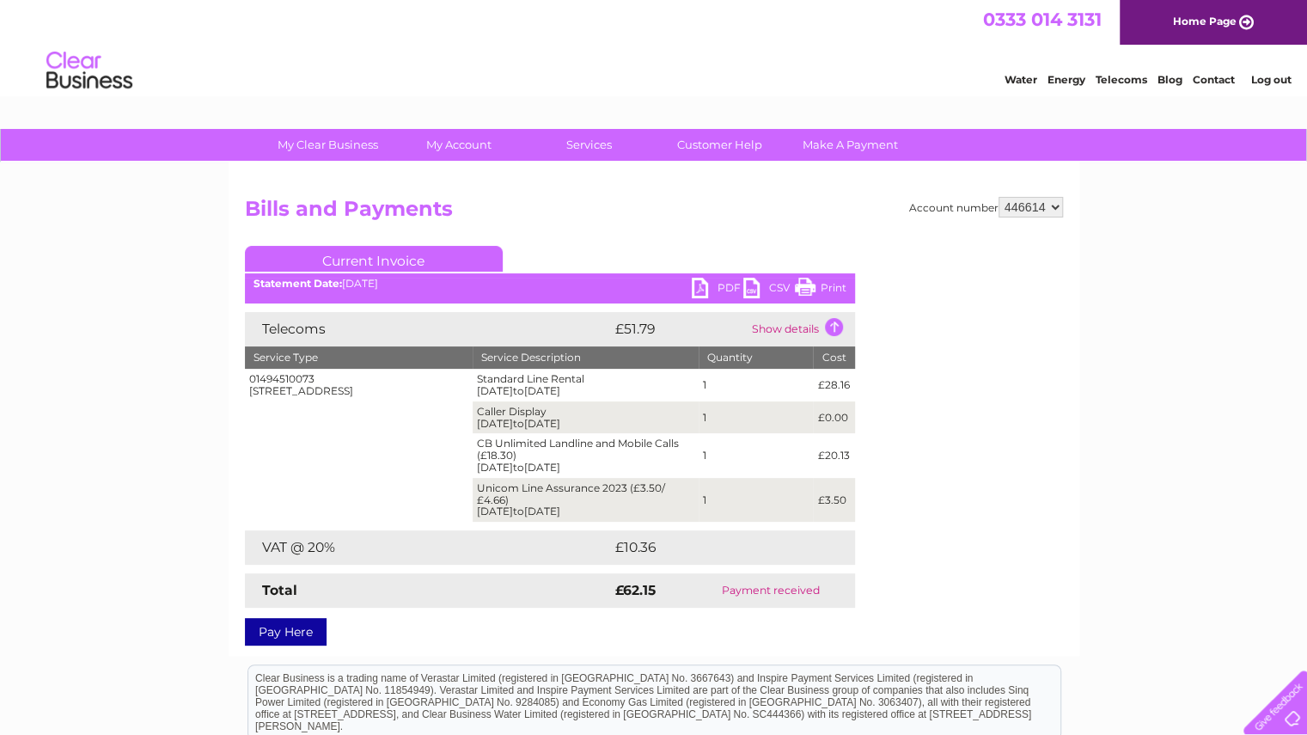
drag, startPoint x: 318, startPoint y: 380, endPoint x: 247, endPoint y: 380, distance: 70.5
click at [247, 380] on td "01494510073 [STREET_ADDRESS]" at bounding box center [359, 445] width 229 height 153
click at [569, 429] on td "Caller Display [DATE] to [DATE]" at bounding box center [586, 417] width 226 height 33
drag, startPoint x: 320, startPoint y: 380, endPoint x: 232, endPoint y: 383, distance: 87.7
click at [232, 383] on div "Account number 446614 446615 446617 446618 446619 446620 446621 446622 446623 4…" at bounding box center [654, 408] width 851 height 493
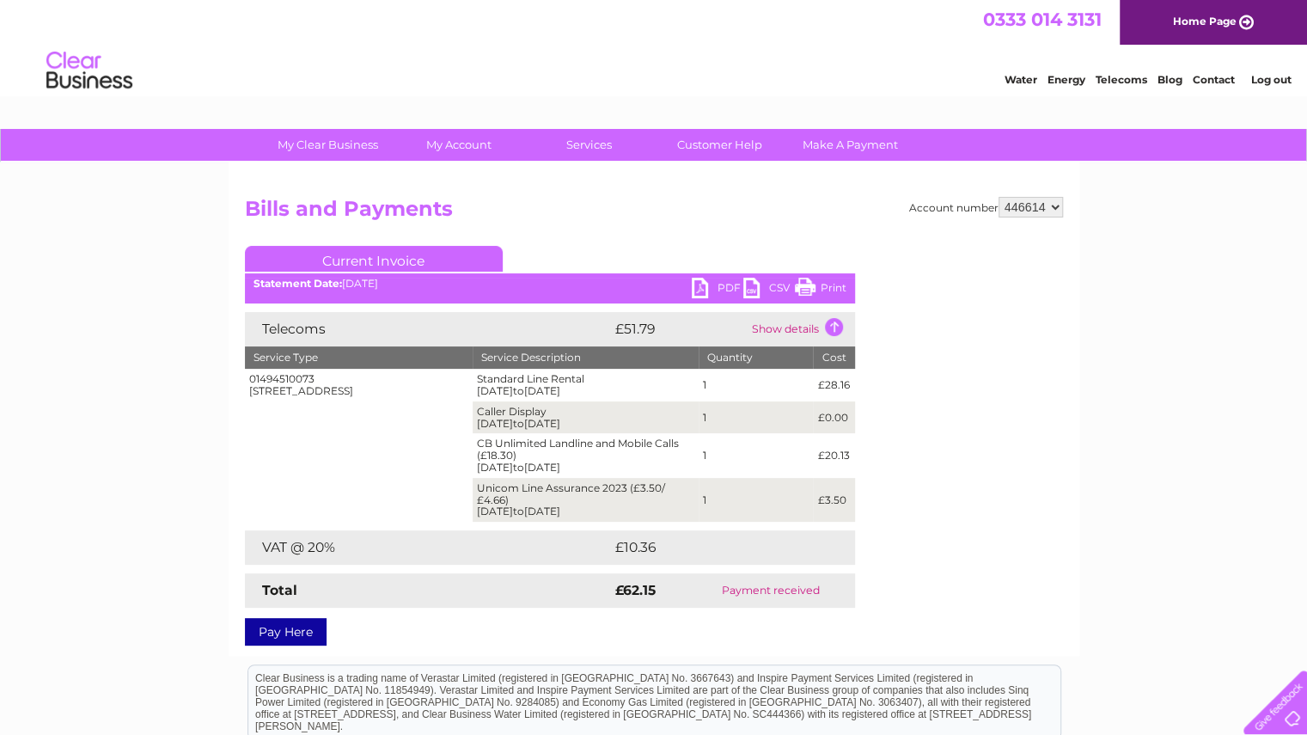
click at [302, 397] on div "01494510073 [STREET_ADDRESS]" at bounding box center [359, 385] width 220 height 24
click at [1024, 202] on select "446614 446615 446617 446618 446619 446620 446621 446622 446623 446651 446652 44…" at bounding box center [1030, 207] width 64 height 21
click at [776, 216] on h2 "Bills and Payments" at bounding box center [654, 213] width 818 height 33
